Goal: Use online tool/utility: Utilize a website feature to perform a specific function

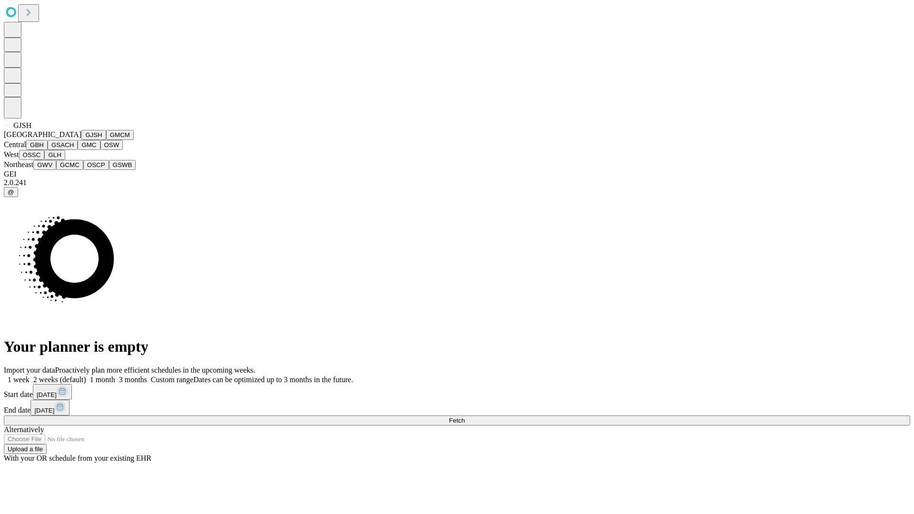
click at [81, 140] on button "GJSH" at bounding box center [93, 135] width 25 height 10
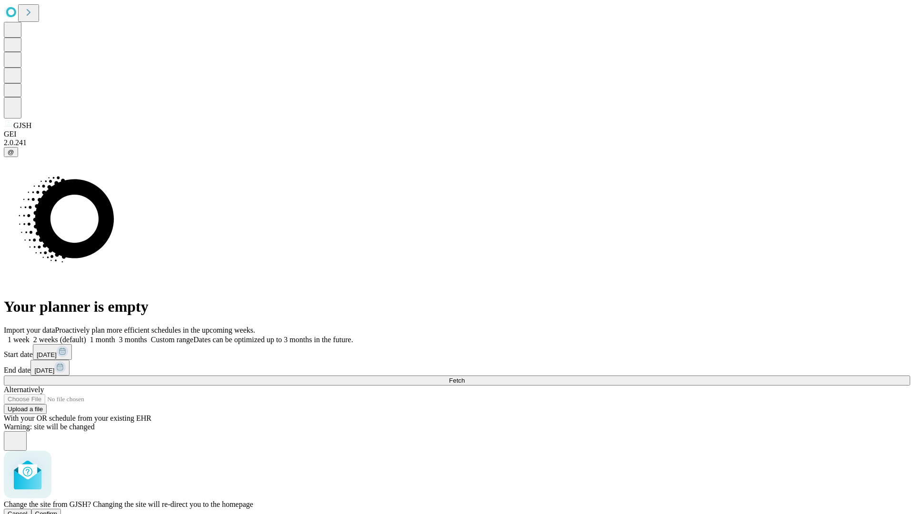
click at [58, 510] on span "Confirm" at bounding box center [46, 513] width 22 height 7
click at [115, 336] on label "1 month" at bounding box center [100, 340] width 29 height 8
click at [465, 377] on span "Fetch" at bounding box center [457, 380] width 16 height 7
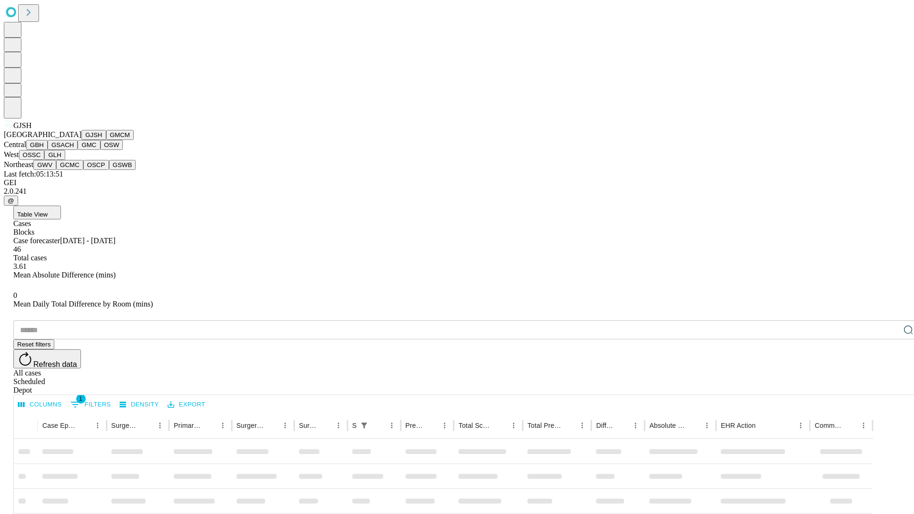
click at [106, 140] on button "GMCM" at bounding box center [120, 135] width 28 height 10
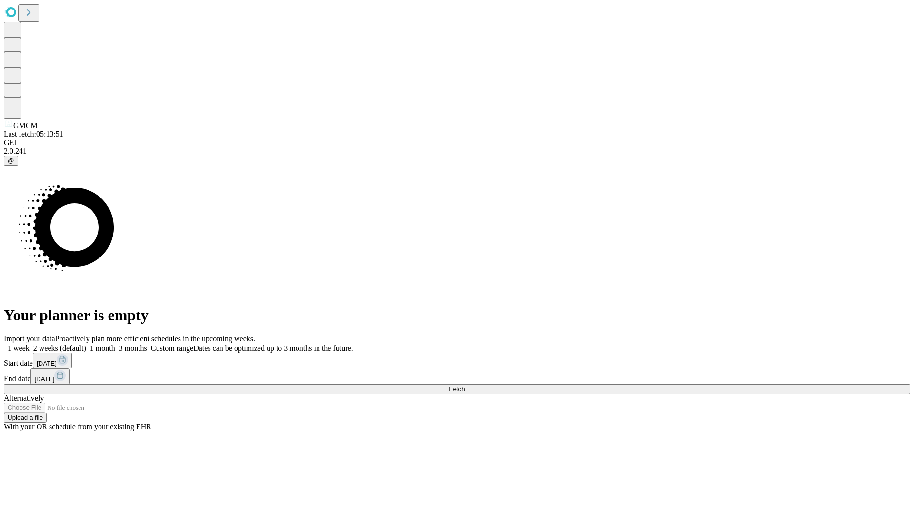
click at [115, 344] on label "1 month" at bounding box center [100, 348] width 29 height 8
click at [465, 386] on span "Fetch" at bounding box center [457, 389] width 16 height 7
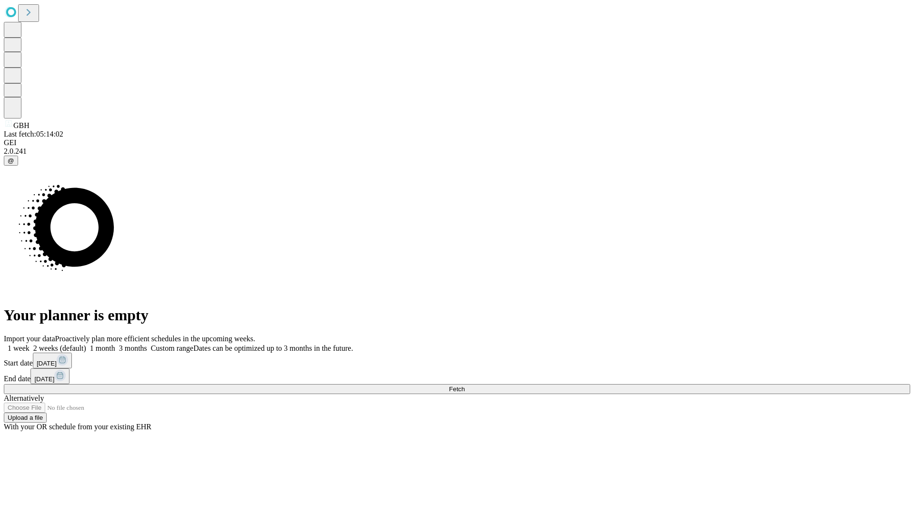
click at [115, 344] on label "1 month" at bounding box center [100, 348] width 29 height 8
click at [465, 386] on span "Fetch" at bounding box center [457, 389] width 16 height 7
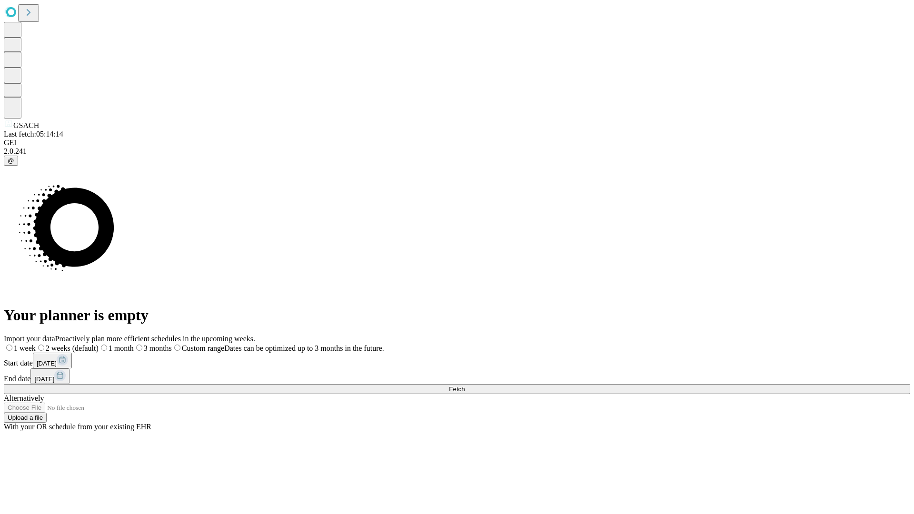
click at [465, 386] on span "Fetch" at bounding box center [457, 389] width 16 height 7
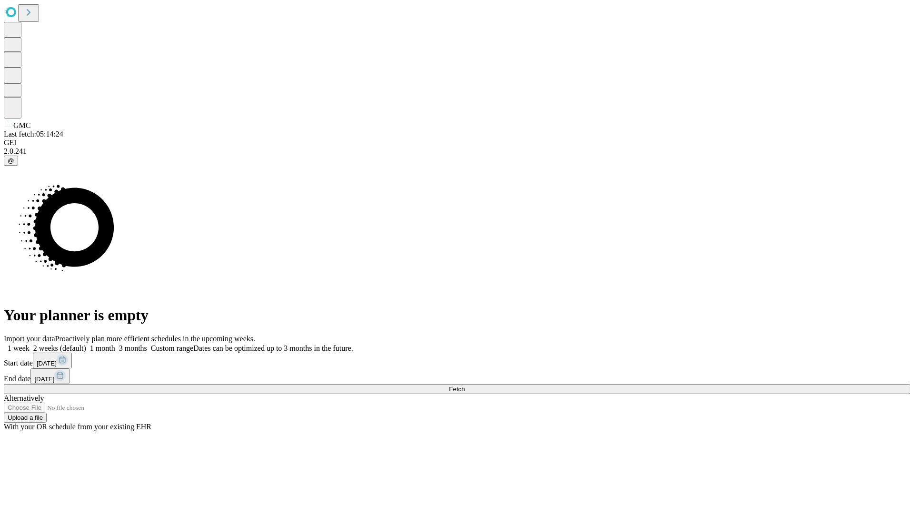
click at [115, 344] on label "1 month" at bounding box center [100, 348] width 29 height 8
click at [465, 386] on span "Fetch" at bounding box center [457, 389] width 16 height 7
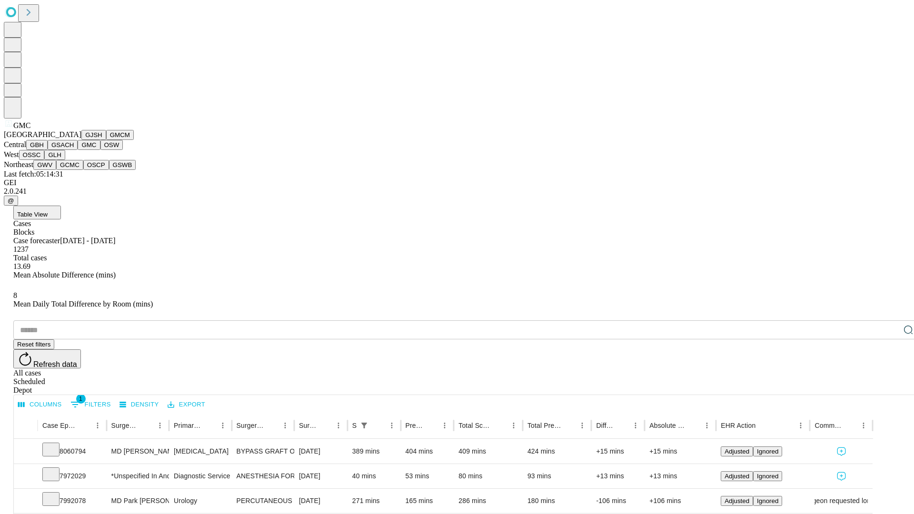
click at [100, 150] on button "OSW" at bounding box center [111, 145] width 23 height 10
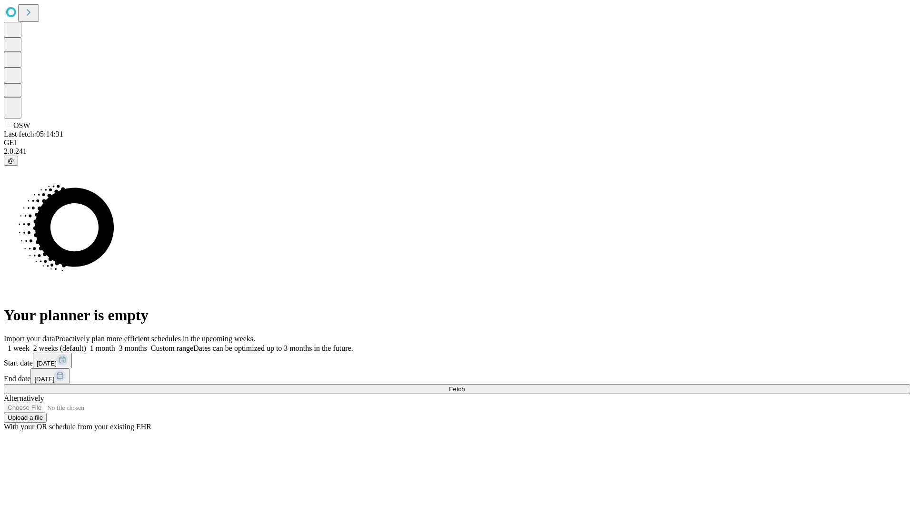
click at [115, 344] on label "1 month" at bounding box center [100, 348] width 29 height 8
click at [465, 386] on span "Fetch" at bounding box center [457, 389] width 16 height 7
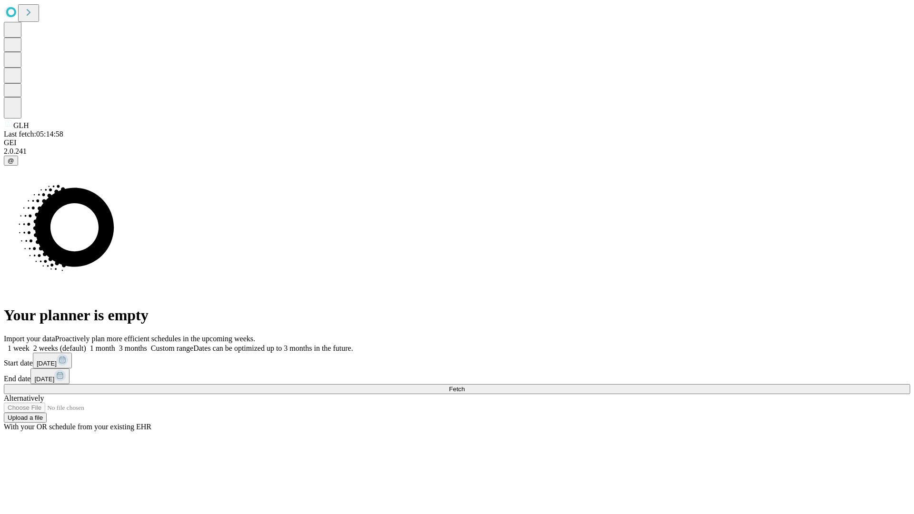
click at [115, 344] on label "1 month" at bounding box center [100, 348] width 29 height 8
click at [465, 386] on span "Fetch" at bounding box center [457, 389] width 16 height 7
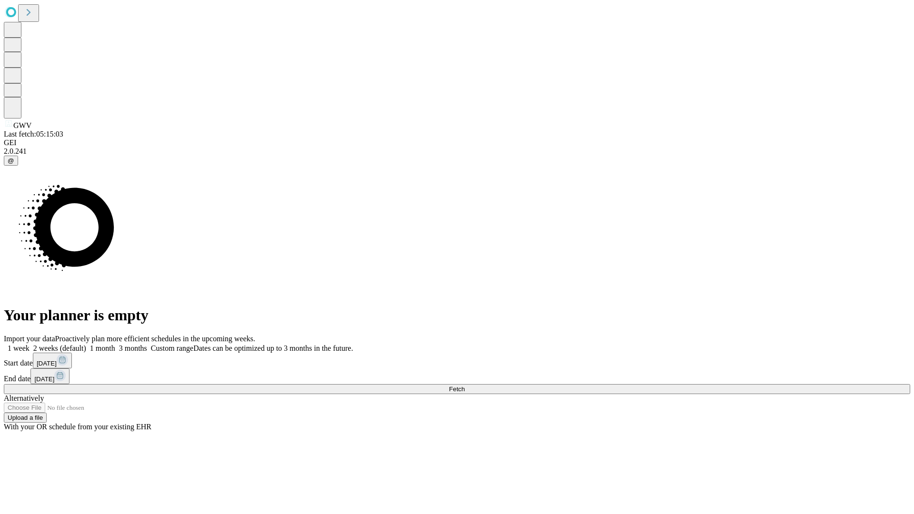
click at [465, 386] on span "Fetch" at bounding box center [457, 389] width 16 height 7
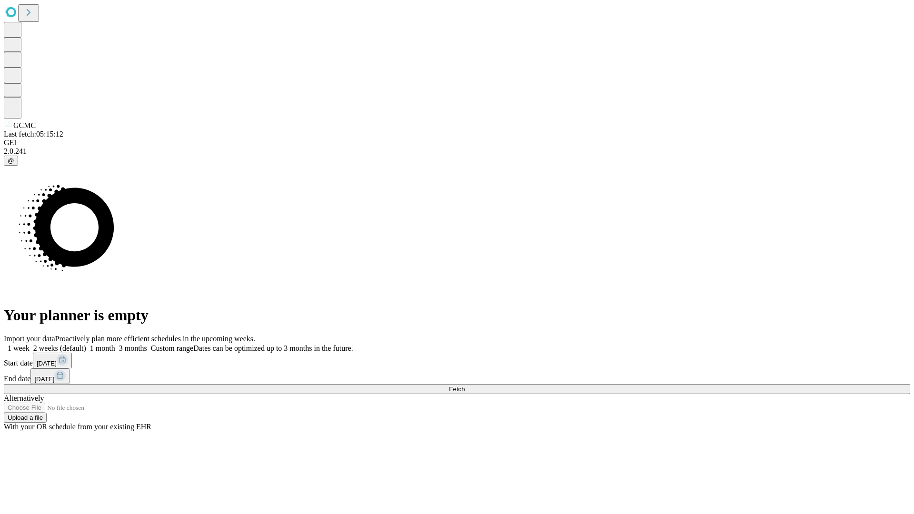
click at [115, 344] on label "1 month" at bounding box center [100, 348] width 29 height 8
click at [465, 386] on span "Fetch" at bounding box center [457, 389] width 16 height 7
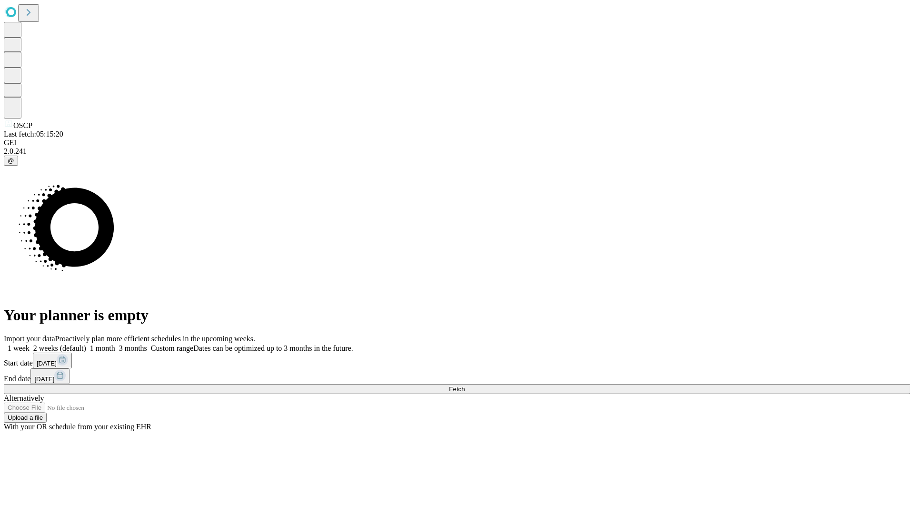
click at [465, 386] on span "Fetch" at bounding box center [457, 389] width 16 height 7
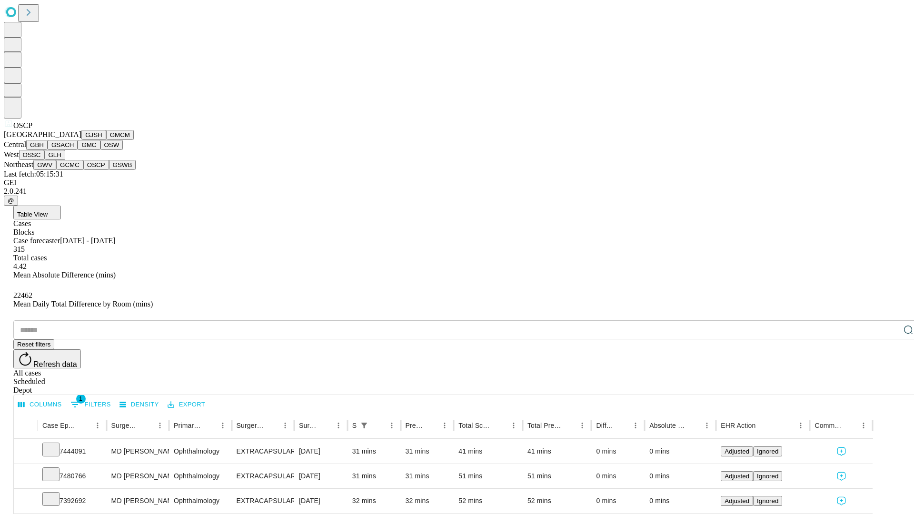
click at [109, 170] on button "GSWB" at bounding box center [122, 165] width 27 height 10
